Goal: Browse casually

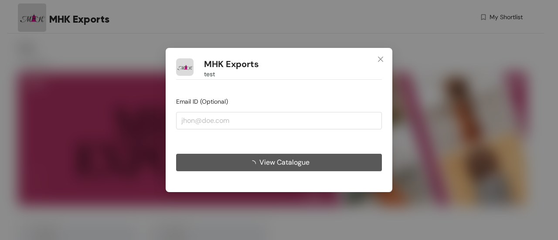
click at [383, 61] on icon "close" at bounding box center [380, 59] width 7 height 7
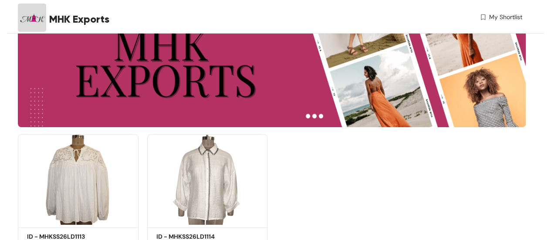
scroll to position [120, 0]
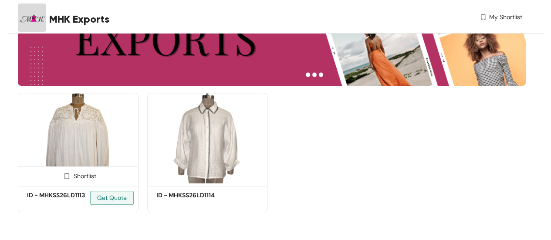
click at [103, 145] on img at bounding box center [78, 138] width 121 height 91
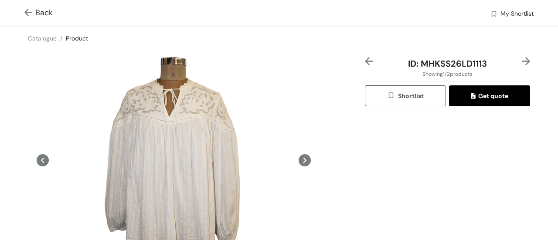
click at [303, 148] on button at bounding box center [304, 160] width 12 height 206
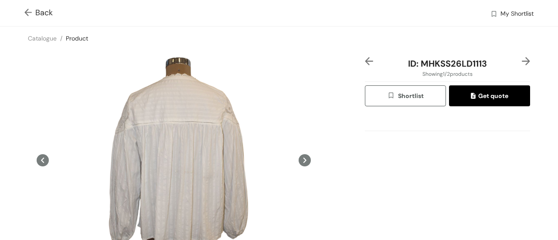
click at [27, 14] on img at bounding box center [29, 13] width 11 height 9
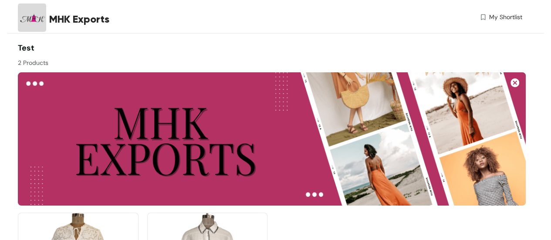
scroll to position [120, 0]
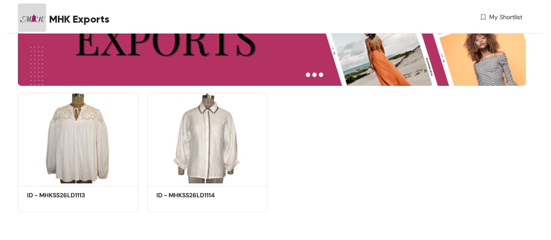
click at [334, 167] on div "Shortlist ID - MHKSS26LD1113 Get Quote Shortlist ID - MHKSS26LD1114 Get Quote" at bounding box center [272, 149] width 517 height 127
